Goal: Check status: Check status

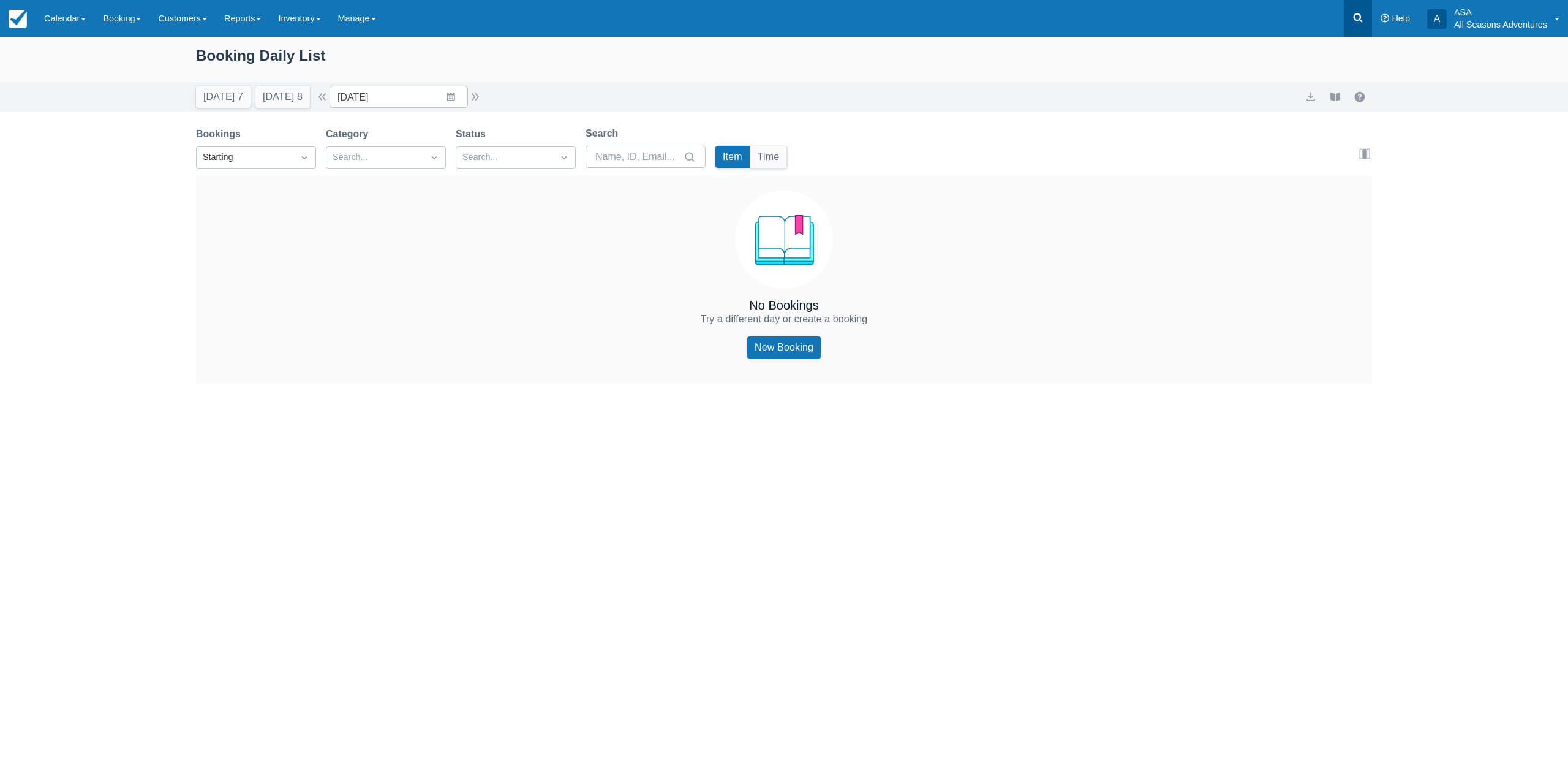
click at [1358, 26] on link at bounding box center [1358, 18] width 28 height 37
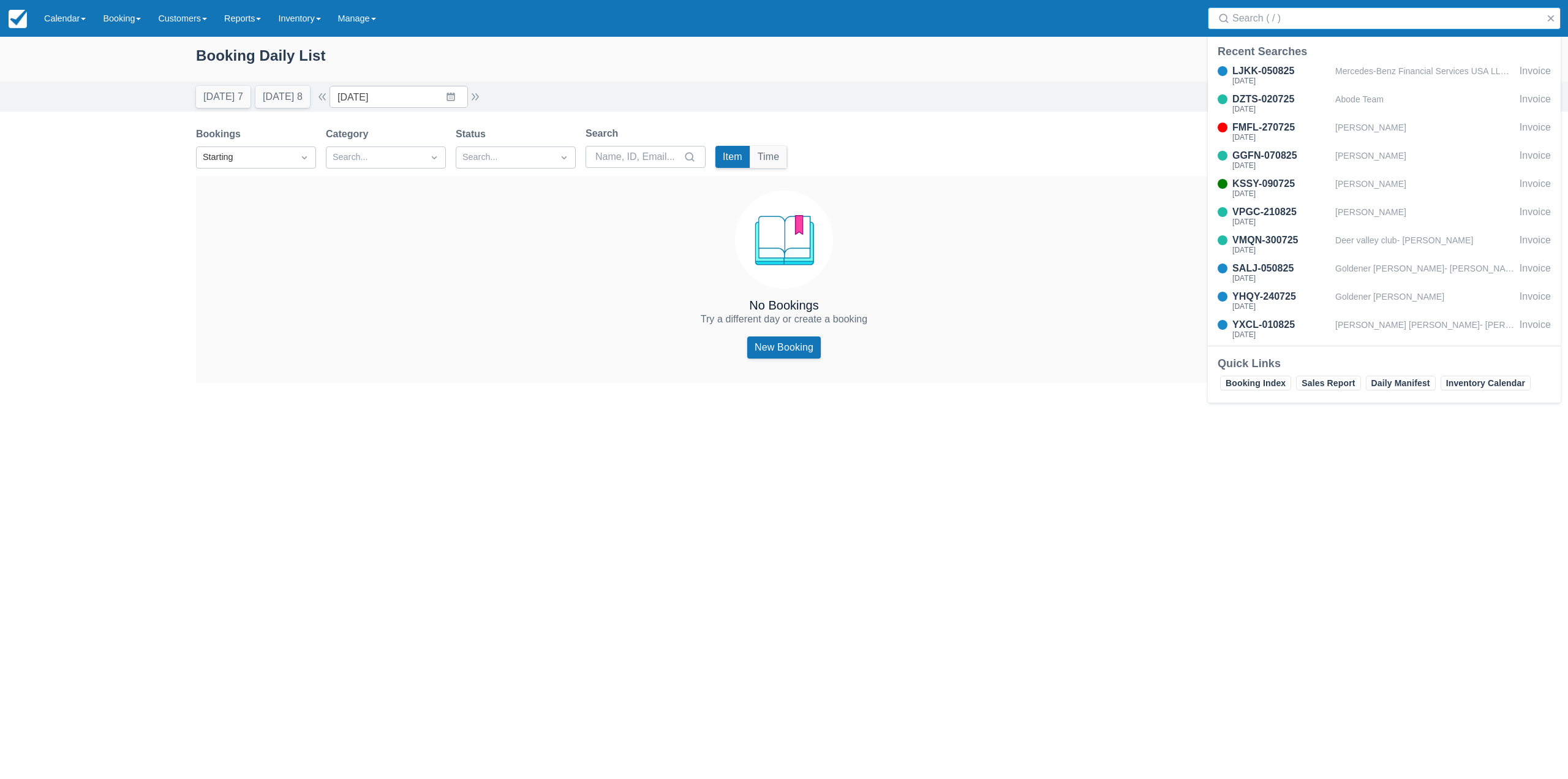
click at [828, 76] on div "Booking Daily List" at bounding box center [784, 61] width 1176 height 35
click at [408, 90] on input "[DATE]" at bounding box center [399, 97] width 138 height 22
drag, startPoint x: 415, startPoint y: 257, endPoint x: 393, endPoint y: 304, distance: 51.9
click at [415, 257] on div "No Bookings Try a different day or create a booking New Booking" at bounding box center [784, 279] width 1176 height 207
click at [376, 94] on input "[DATE]" at bounding box center [399, 97] width 138 height 22
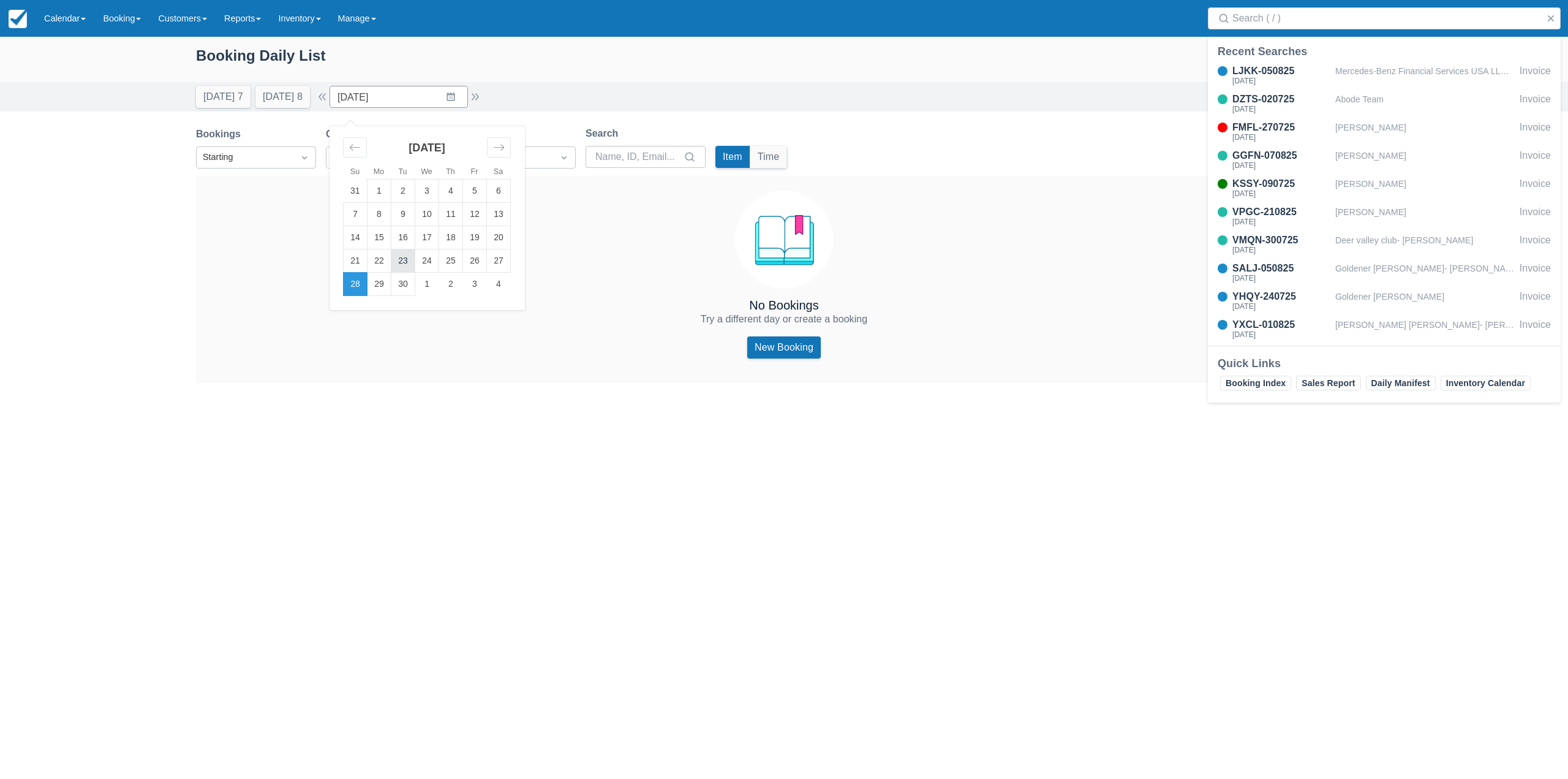
click at [415, 266] on td "23" at bounding box center [403, 261] width 24 height 23
type input "[DATE]"
click at [655, 74] on div "Booking Daily List" at bounding box center [784, 61] width 1176 height 35
click at [1552, 20] on button "button" at bounding box center [1551, 18] width 14 height 14
